Goal: Task Accomplishment & Management: Manage account settings

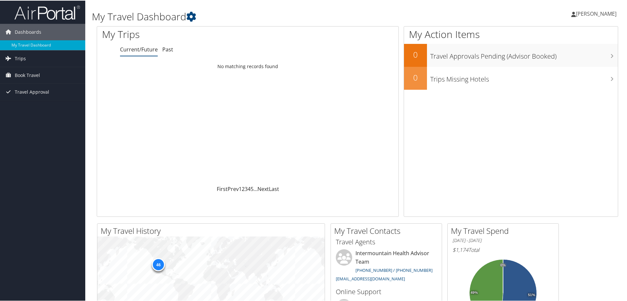
click at [589, 10] on span "[PERSON_NAME]" at bounding box center [596, 13] width 41 height 7
click at [573, 34] on link "My Settings" at bounding box center [578, 35] width 73 height 11
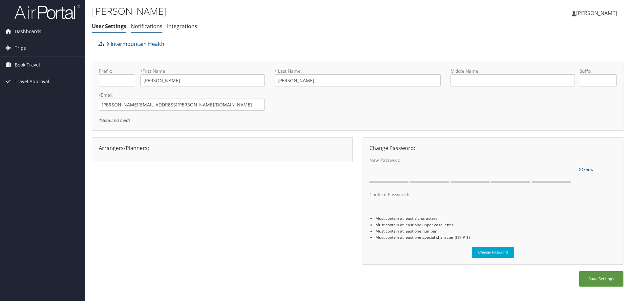
click at [155, 28] on link "Notifications" at bounding box center [146, 26] width 31 height 7
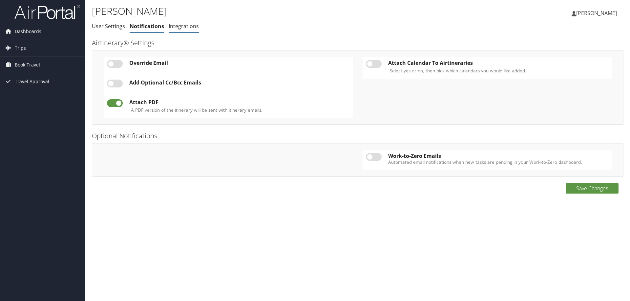
click at [171, 26] on link "Integrations" at bounding box center [184, 26] width 30 height 7
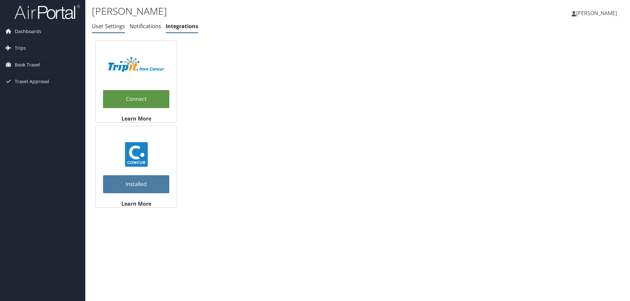
click at [107, 29] on link "User Settings" at bounding box center [108, 26] width 33 height 7
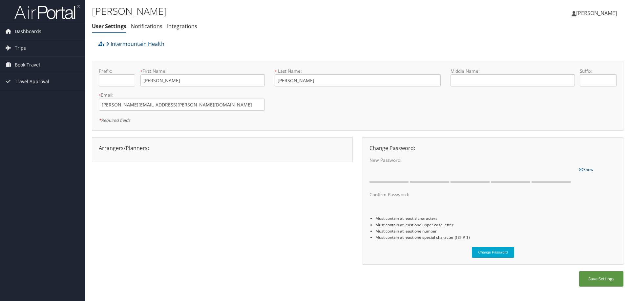
click at [576, 16] on icon at bounding box center [573, 13] width 5 height 5
click at [571, 60] on link "View Travel Profile" at bounding box center [579, 58] width 73 height 11
click at [107, 44] on icon at bounding box center [107, 43] width 3 height 5
